Goal: Task Accomplishment & Management: Manage account settings

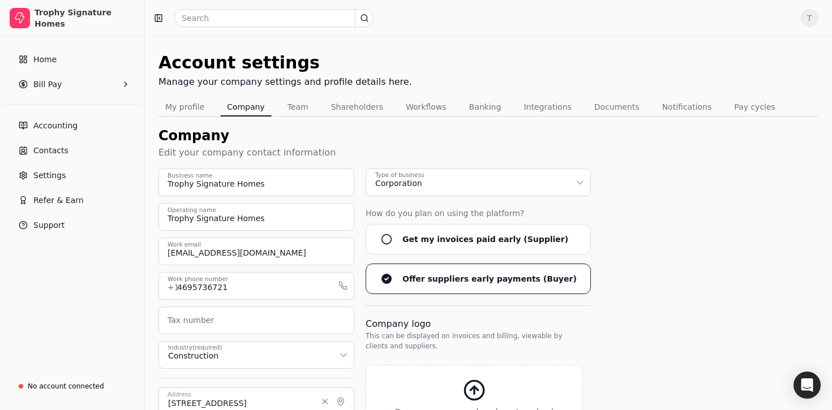
click at [491, 46] on div "Account settings Manage your company settings and profile details here. My prof…" at bounding box center [488, 333] width 687 height 594
drag, startPoint x: 165, startPoint y: 251, endPoint x: 414, endPoint y: 295, distance: 252.3
click at [414, 295] on div "Trophy Signature Homes Business name Trophy Signature Homes Operating name [EMA…" at bounding box center [489, 366] width 660 height 394
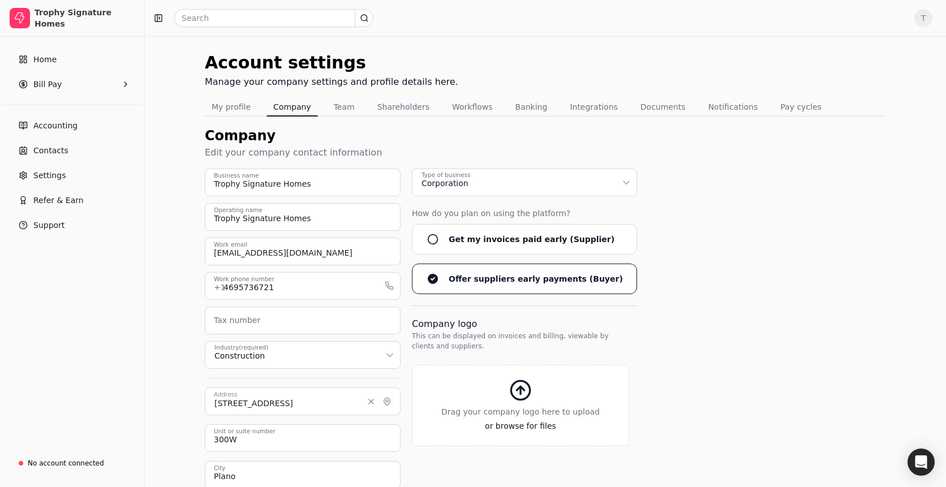
click at [785, 184] on div "Trophy Signature Homes Business name Trophy Signature Homes Operating name [EMA…" at bounding box center [546, 366] width 682 height 394
click at [93, 62] on link "Home" at bounding box center [72, 59] width 135 height 23
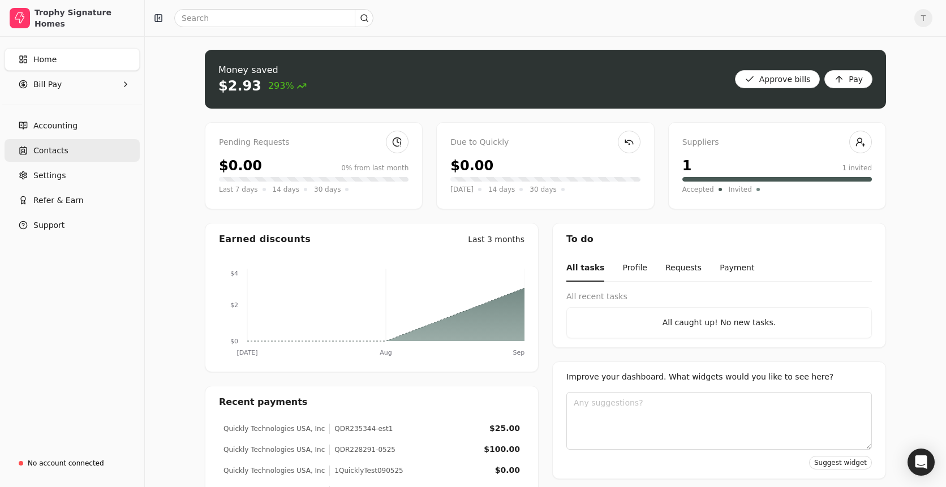
click at [83, 156] on link "Contacts" at bounding box center [72, 150] width 135 height 23
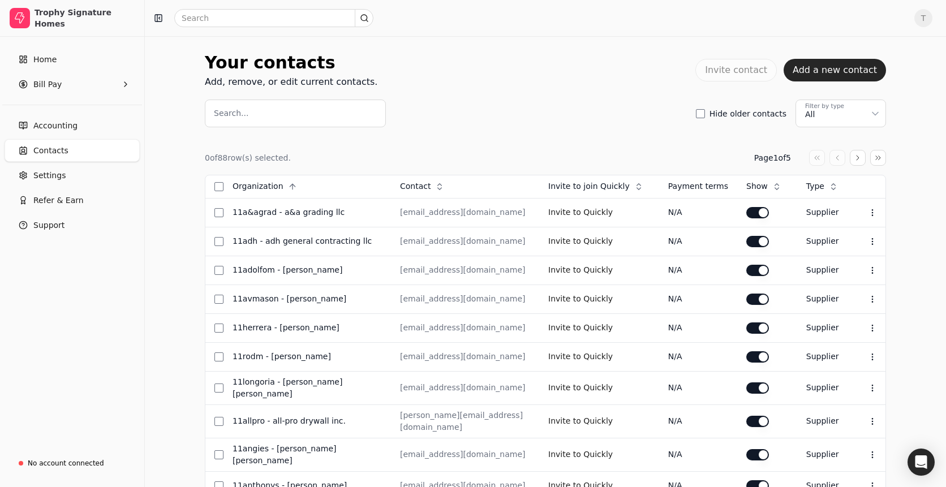
click at [59, 153] on span "Contacts" at bounding box center [50, 151] width 35 height 12
drag, startPoint x: 61, startPoint y: 175, endPoint x: 149, endPoint y: 187, distance: 89.1
click at [61, 175] on span "Settings" at bounding box center [49, 176] width 32 height 12
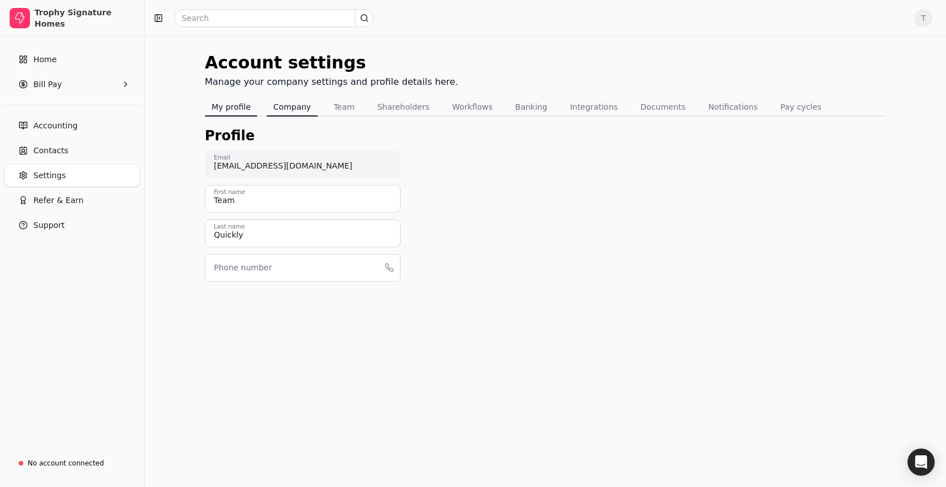
click at [281, 105] on button "Company" at bounding box center [293, 107] width 52 height 18
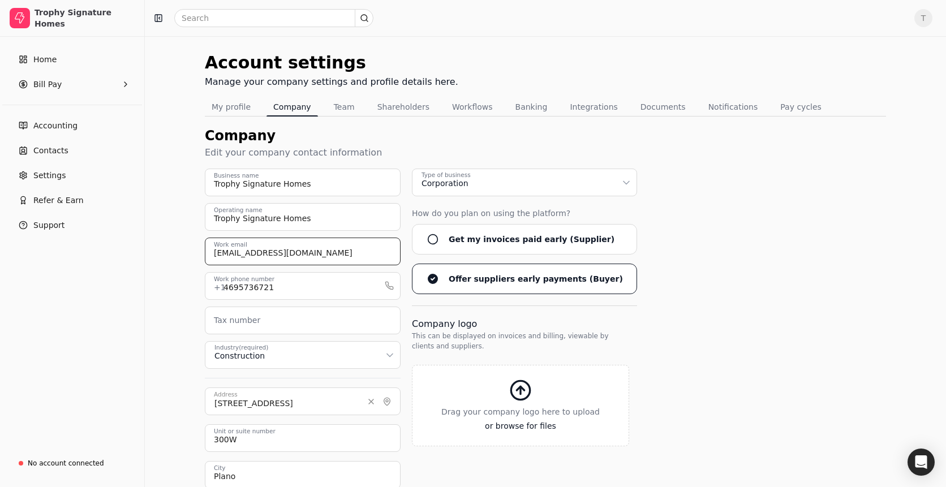
drag, startPoint x: 389, startPoint y: 256, endPoint x: 16, endPoint y: 245, distance: 372.7
click at [2, 245] on div "Trophy Signature Homes Home Bill Pay Accounting Contacts Settings Refer & Earn …" at bounding box center [473, 315] width 946 height 631
click at [753, 172] on div "Trophy Signature Homes Business name Trophy Signature Homes Operating name [EMA…" at bounding box center [546, 366] width 682 height 394
click at [67, 84] on Pay "Bill Pay" at bounding box center [72, 84] width 135 height 23
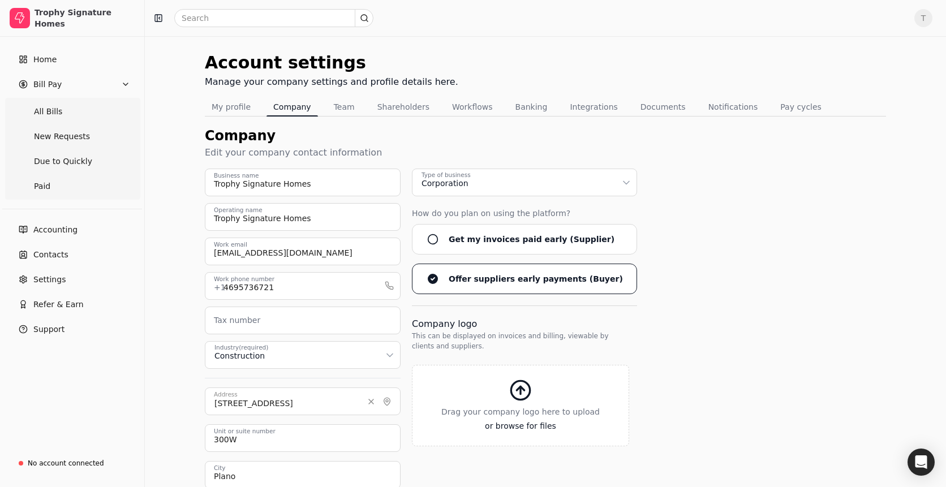
click at [85, 373] on div "Home Bill Pay All Bills New Requests Due to Quickly Paid Accounting Contacts Se…" at bounding box center [72, 243] width 144 height 412
click at [55, 324] on span "Support" at bounding box center [48, 330] width 31 height 12
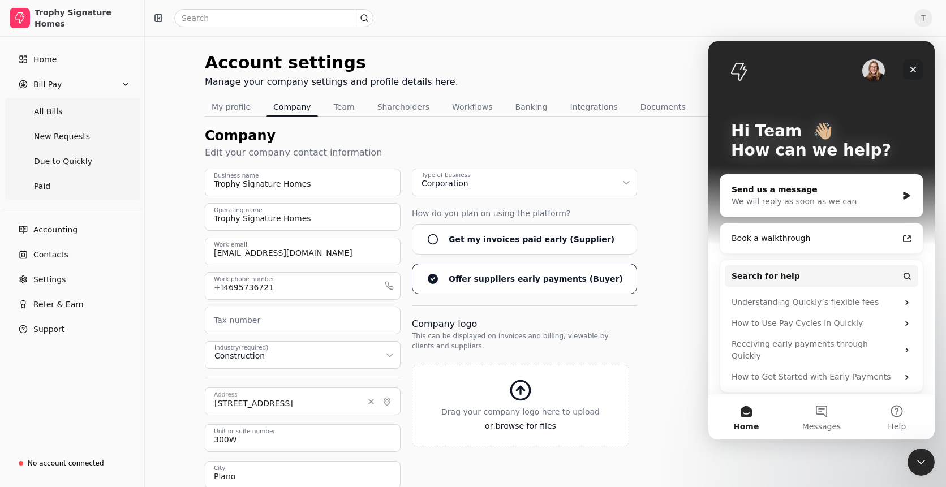
click at [832, 71] on icon "Close" at bounding box center [913, 69] width 9 height 9
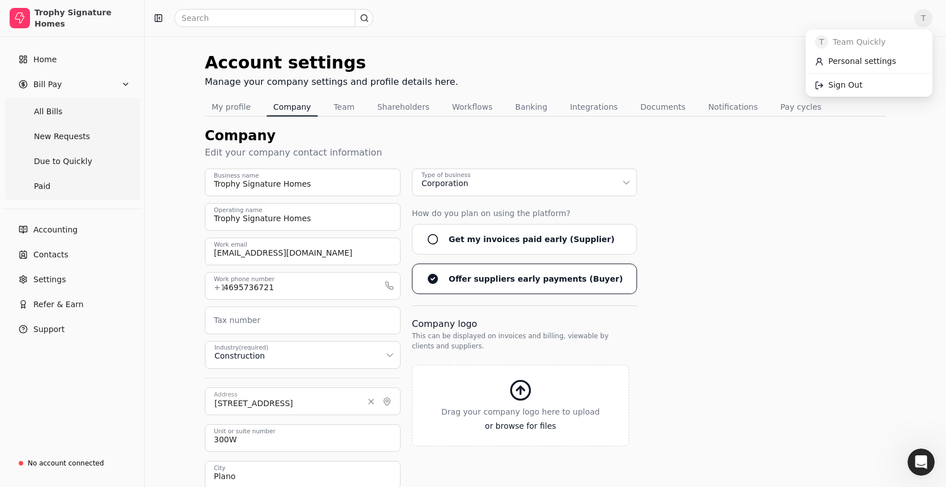
click at [832, 19] on span "T" at bounding box center [924, 18] width 18 height 18
click at [832, 81] on link "Sign Out" at bounding box center [869, 85] width 122 height 19
